Goal: Information Seeking & Learning: Learn about a topic

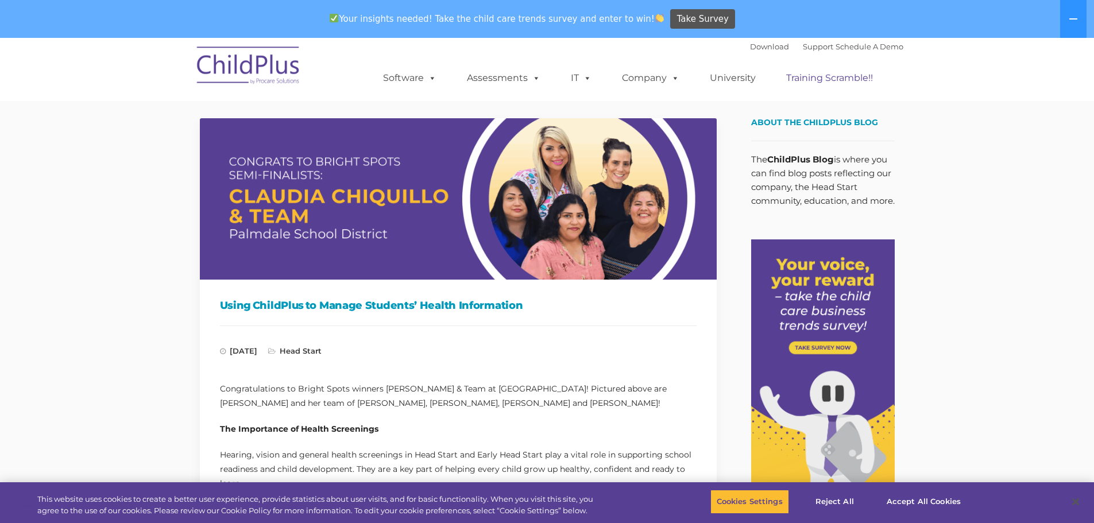
click at [812, 78] on link "Training Scramble!!" at bounding box center [830, 78] width 110 height 23
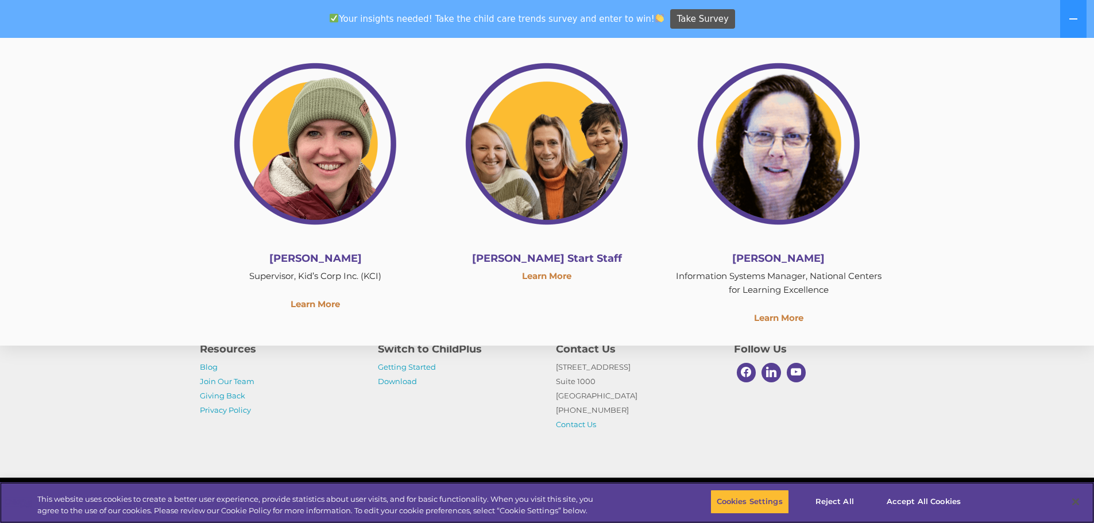
scroll to position [3293, 0]
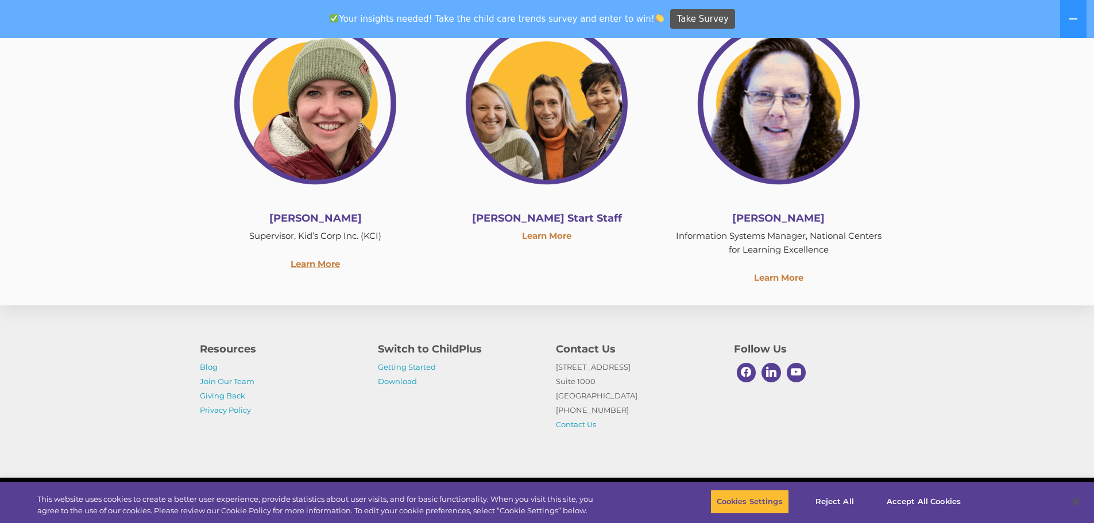
click at [328, 258] on link "Learn More" at bounding box center [315, 263] width 49 height 11
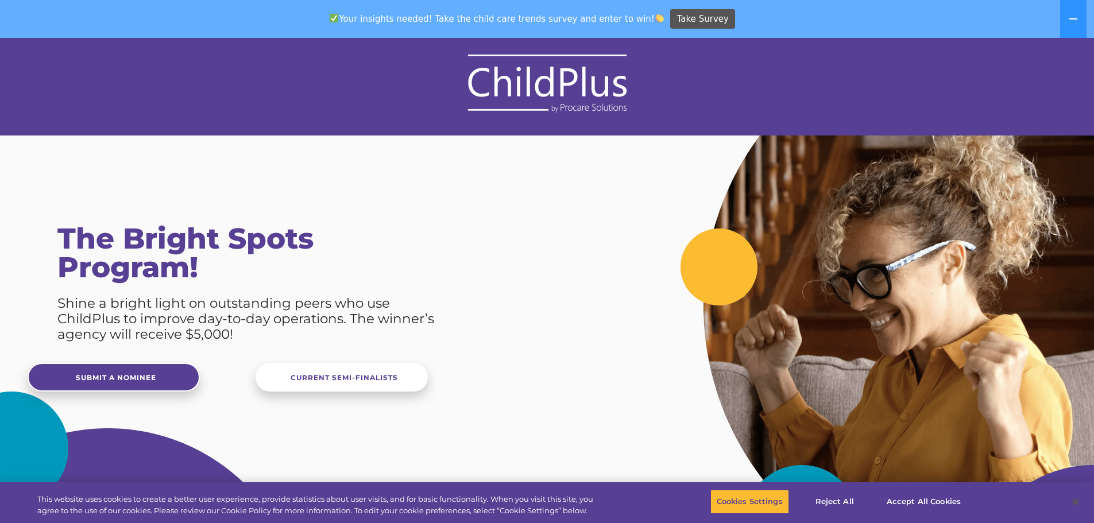
scroll to position [0, 0]
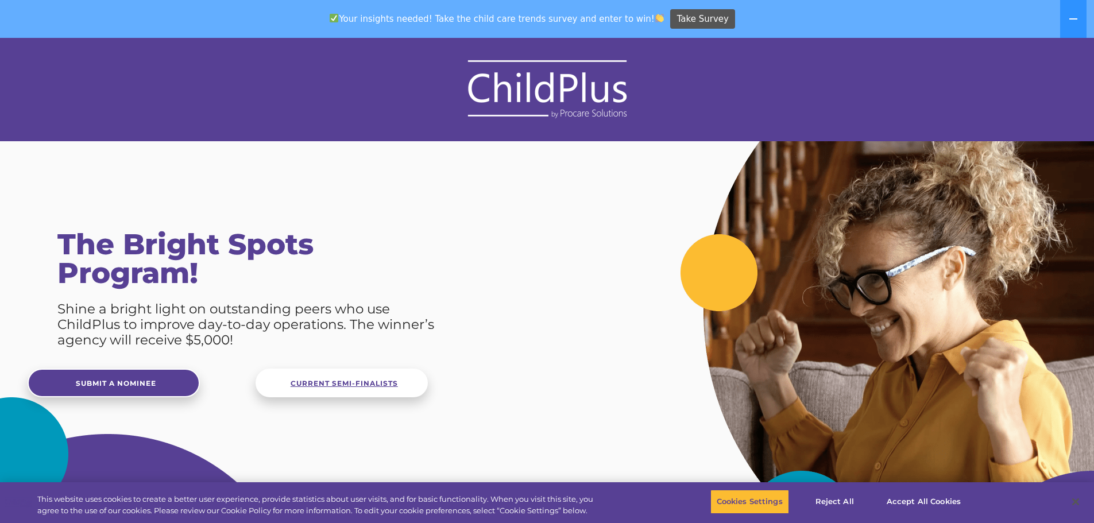
click at [310, 380] on span "Current Semi-Finalists" at bounding box center [344, 383] width 107 height 9
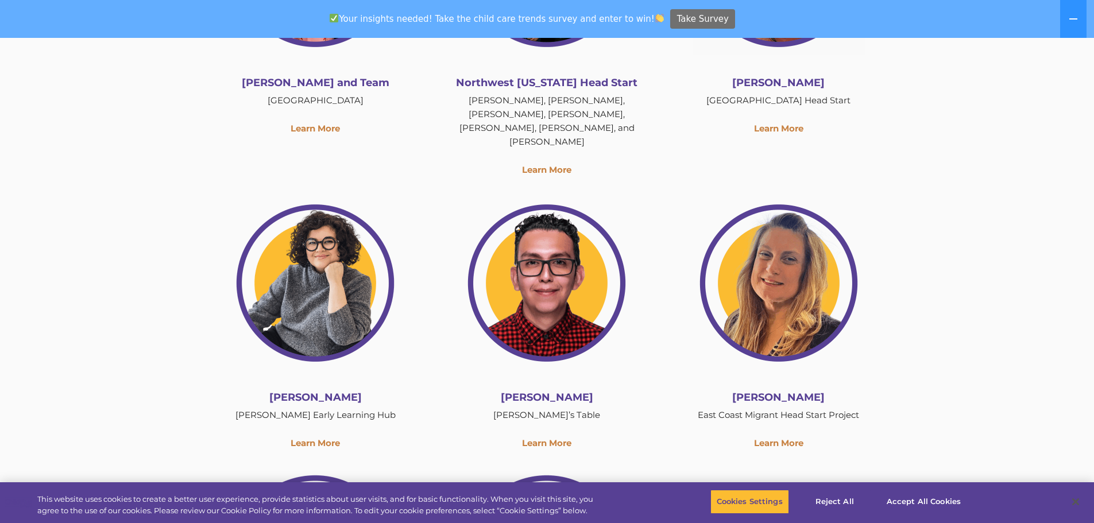
scroll to position [1578, 0]
